Goal: Find specific page/section: Find specific page/section

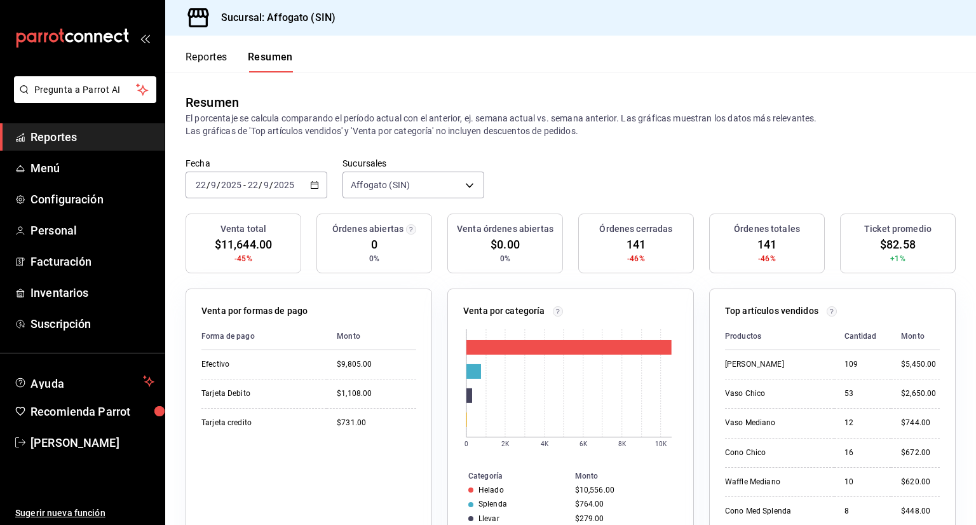
click at [91, 137] on span "Reportes" at bounding box center [93, 136] width 124 height 17
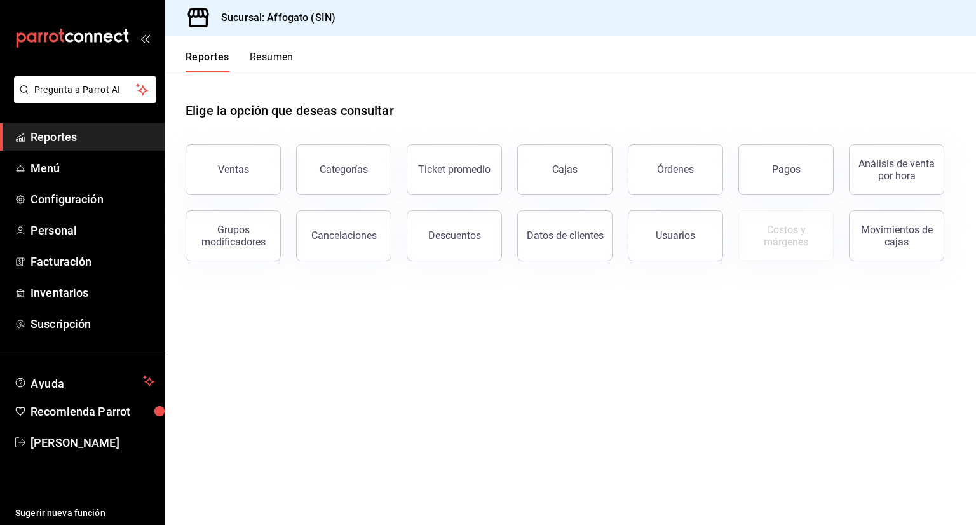
click at [275, 57] on button "Resumen" at bounding box center [272, 62] width 44 height 22
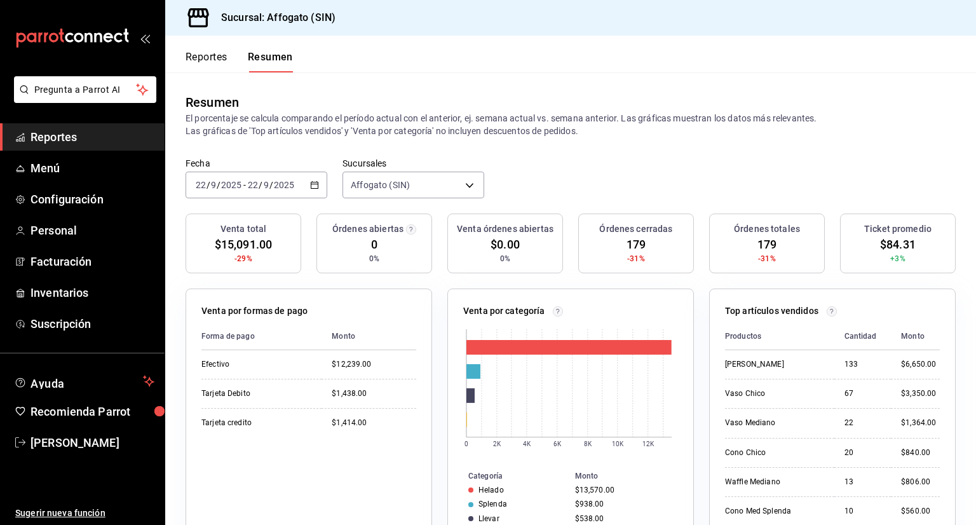
click at [280, 59] on button "Resumen" at bounding box center [270, 62] width 45 height 22
click at [273, 57] on button "Resumen" at bounding box center [270, 62] width 45 height 22
click at [277, 53] on button "Resumen" at bounding box center [270, 62] width 45 height 22
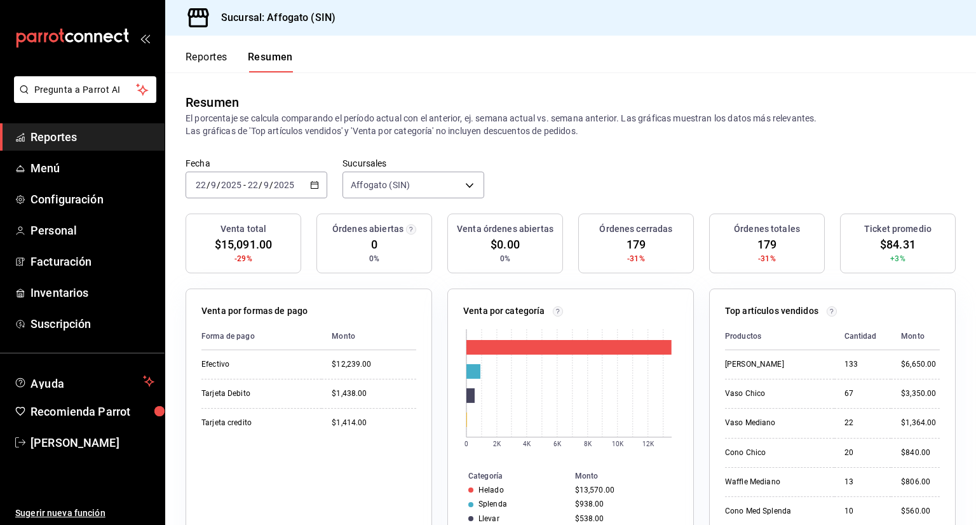
click at [316, 60] on header "Reportes Resumen" at bounding box center [570, 54] width 811 height 37
click at [282, 60] on button "Resumen" at bounding box center [270, 62] width 45 height 22
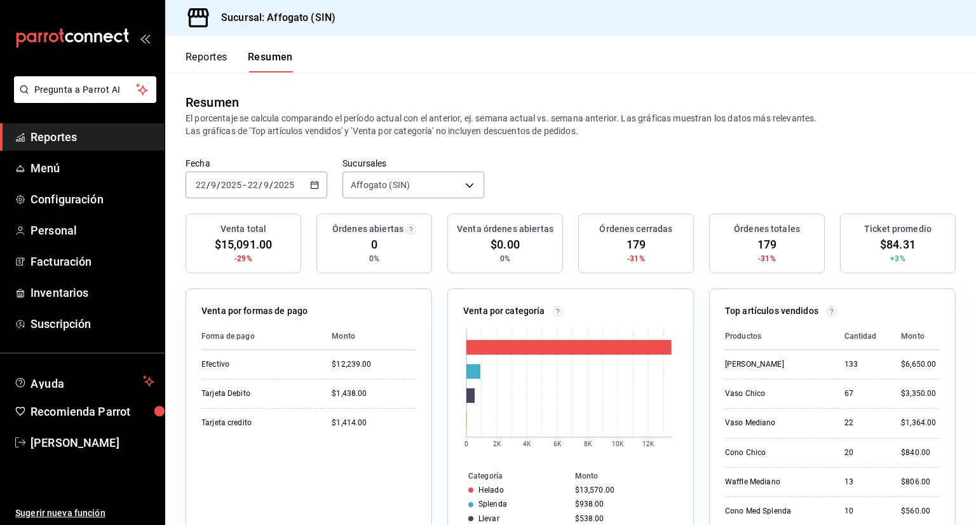
click at [71, 142] on span "Reportes" at bounding box center [93, 136] width 124 height 17
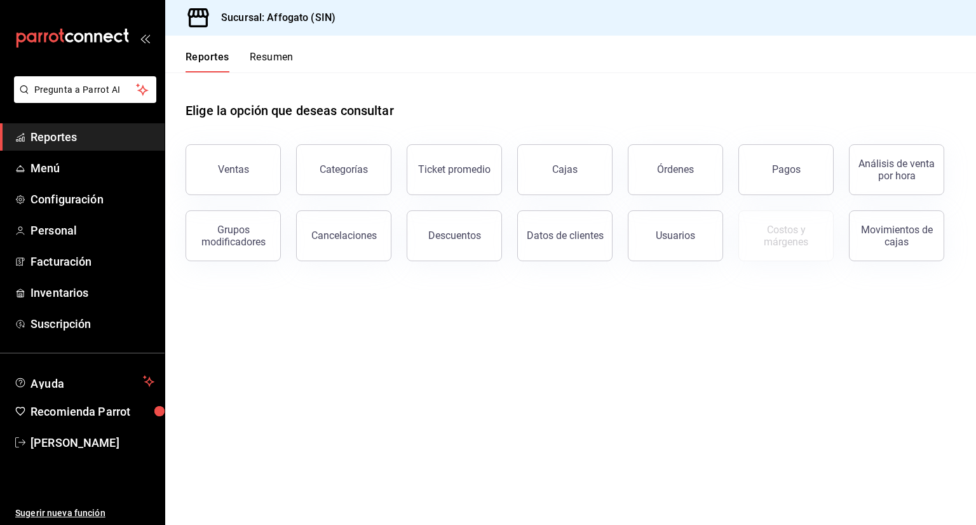
click at [280, 56] on button "Resumen" at bounding box center [272, 62] width 44 height 22
